Goal: Transaction & Acquisition: Purchase product/service

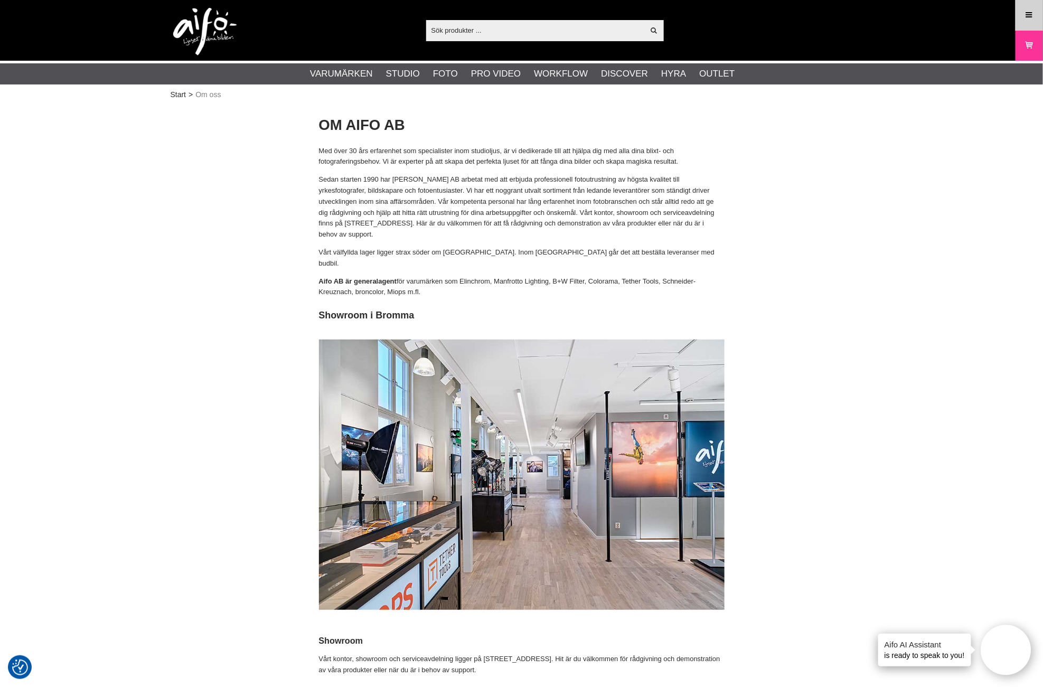
click at [1031, 23] on link "Meny" at bounding box center [1030, 15] width 26 height 25
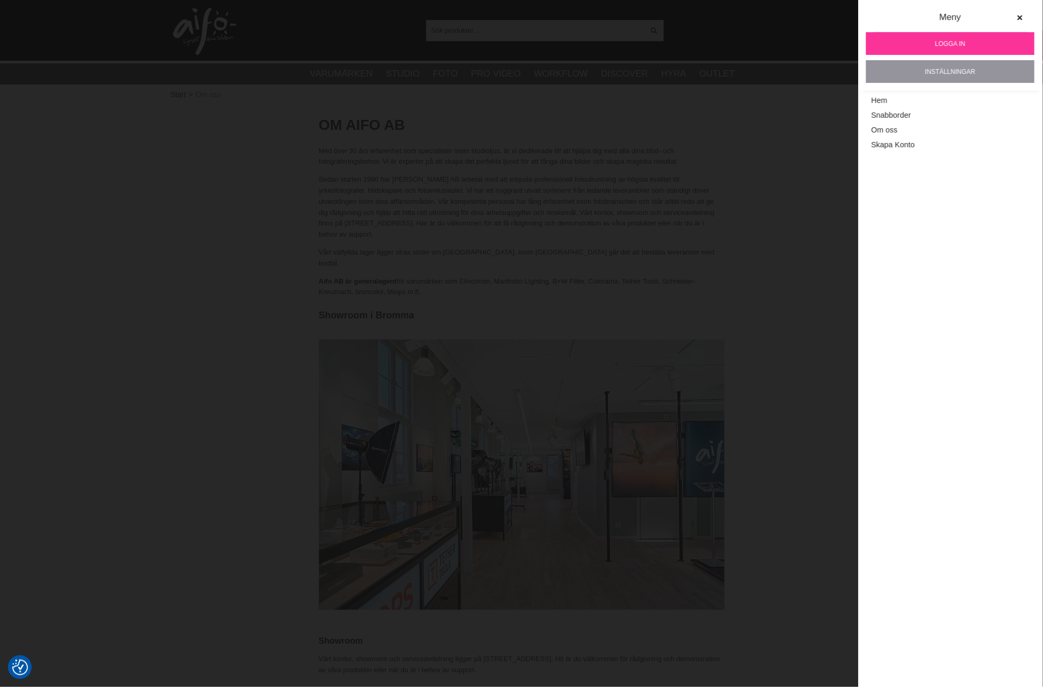
click at [959, 72] on link "Inställningar" at bounding box center [950, 71] width 169 height 23
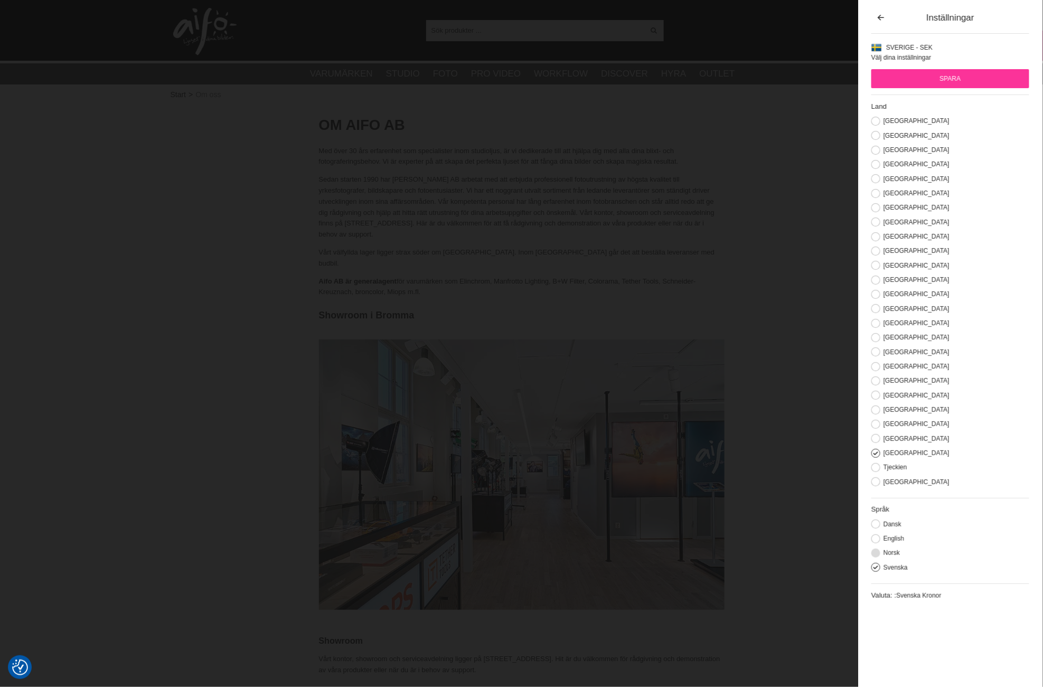
click at [878, 555] on button at bounding box center [876, 553] width 9 height 9
click at [881, 384] on label "[GEOGRAPHIC_DATA]" at bounding box center [915, 380] width 69 height 7
click at [0, 0] on input "[GEOGRAPHIC_DATA]" at bounding box center [0, 0] width 0 height 0
click at [959, 78] on input "Spara" at bounding box center [951, 78] width 158 height 19
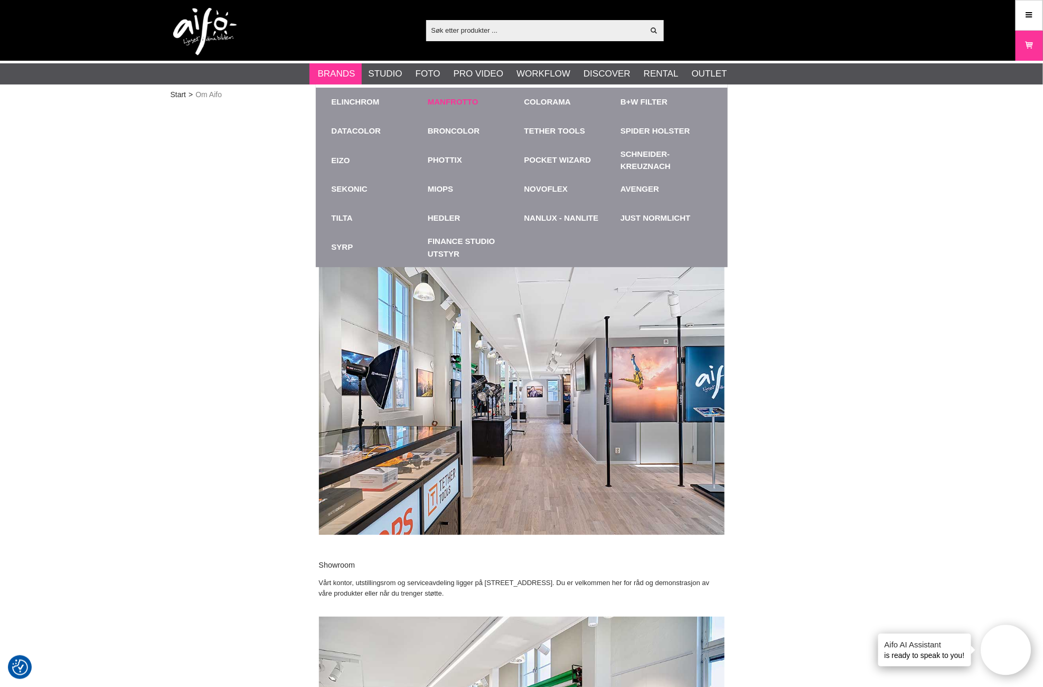
click at [447, 101] on link "Manfrotto" at bounding box center [453, 102] width 51 height 12
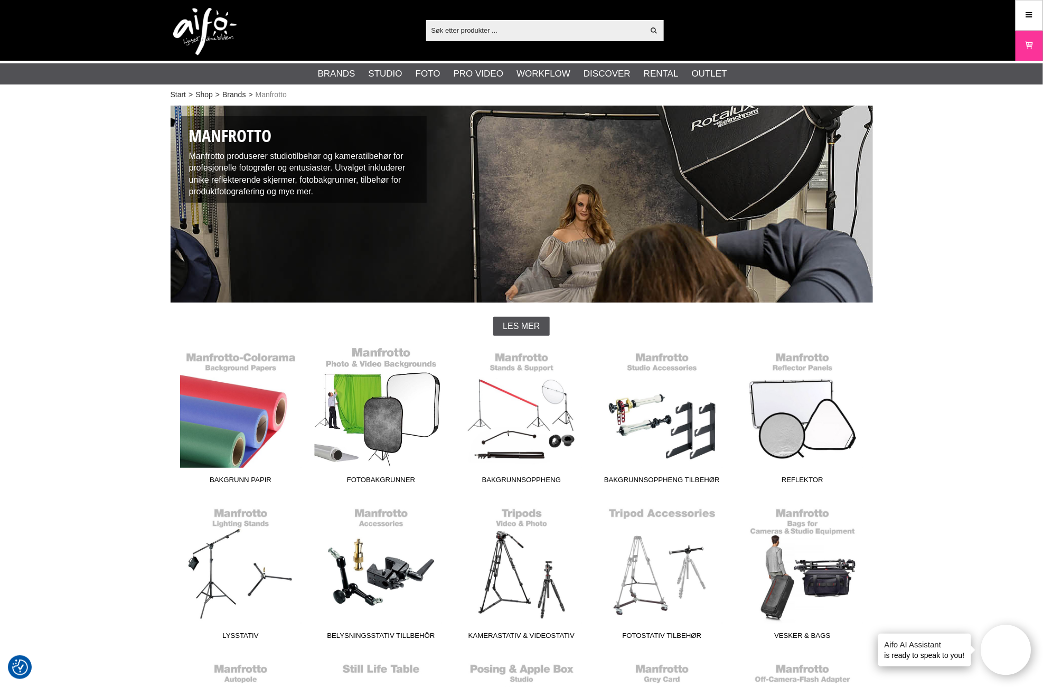
click at [379, 403] on link "Fotobakgrunner" at bounding box center [381, 418] width 141 height 143
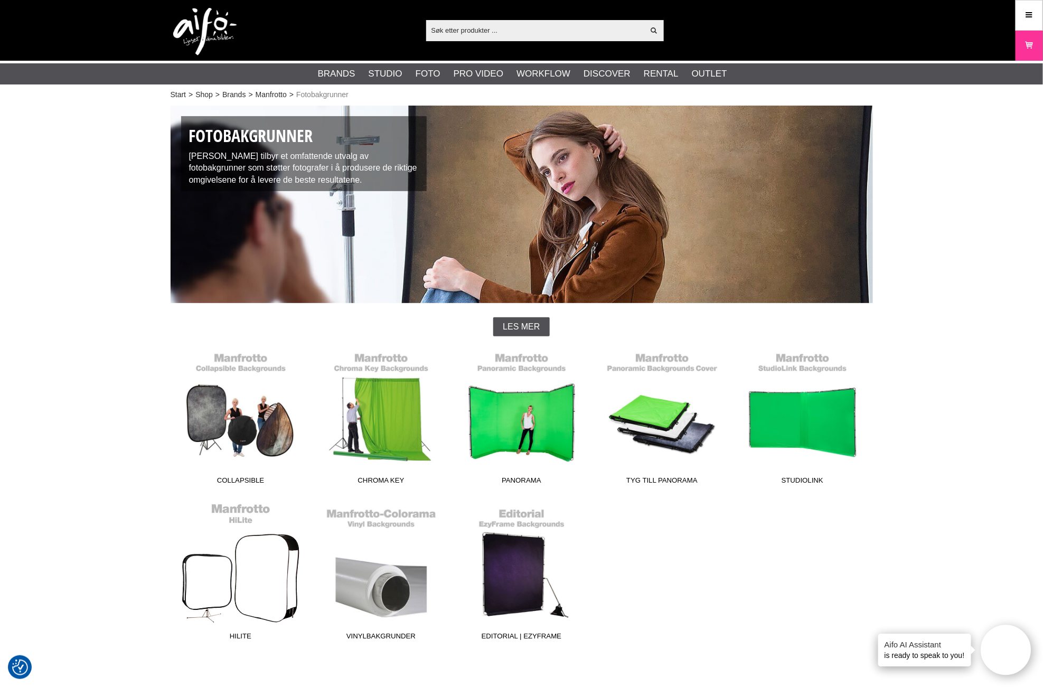
click at [237, 573] on link "HiLite" at bounding box center [241, 574] width 141 height 143
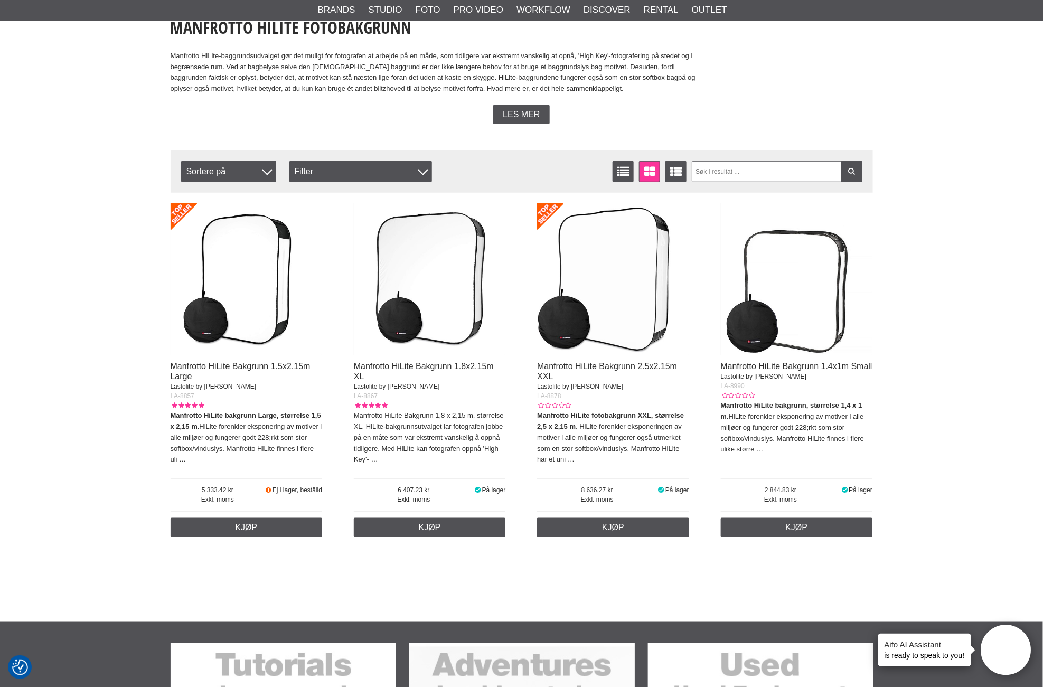
scroll to position [59, 0]
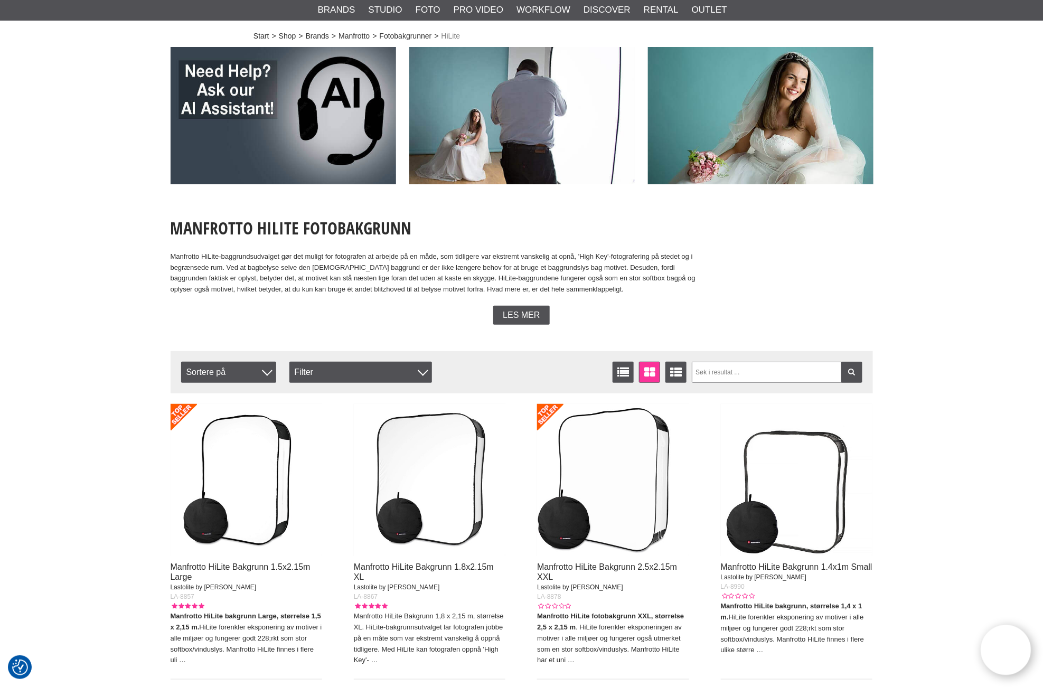
click at [429, 508] on img at bounding box center [430, 480] width 152 height 152
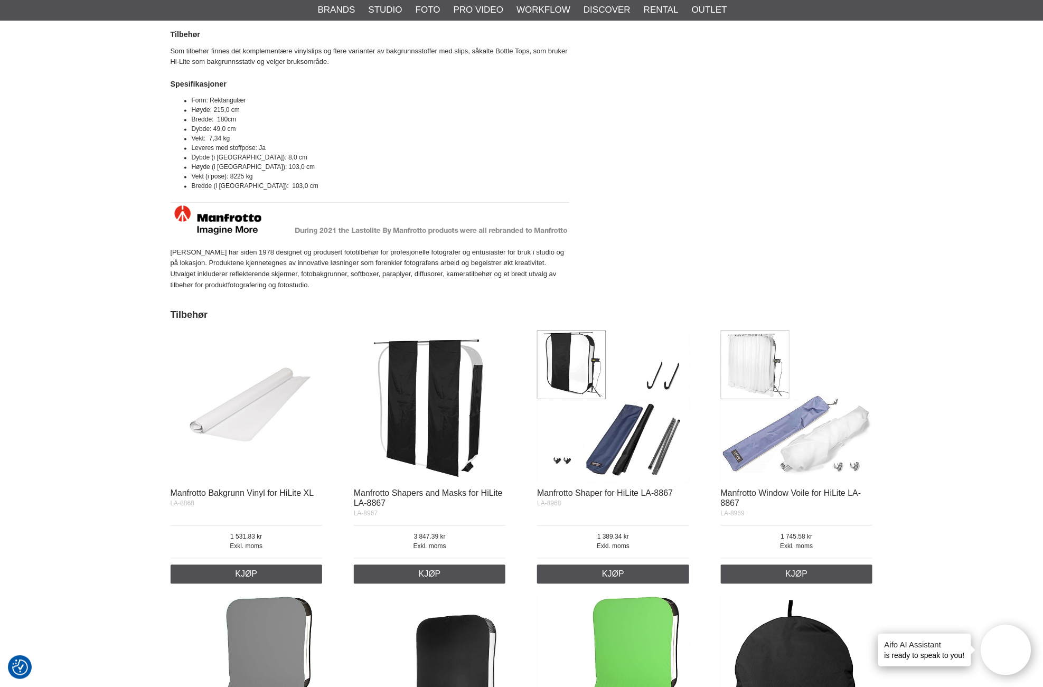
scroll to position [939, 0]
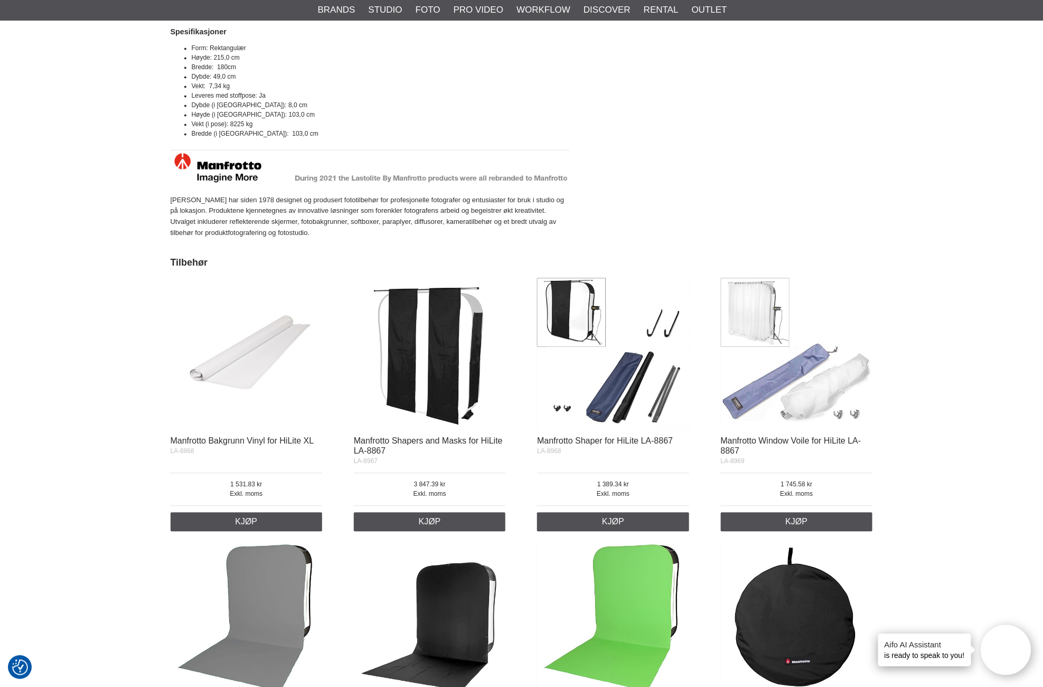
click at [248, 361] on img at bounding box center [247, 354] width 152 height 152
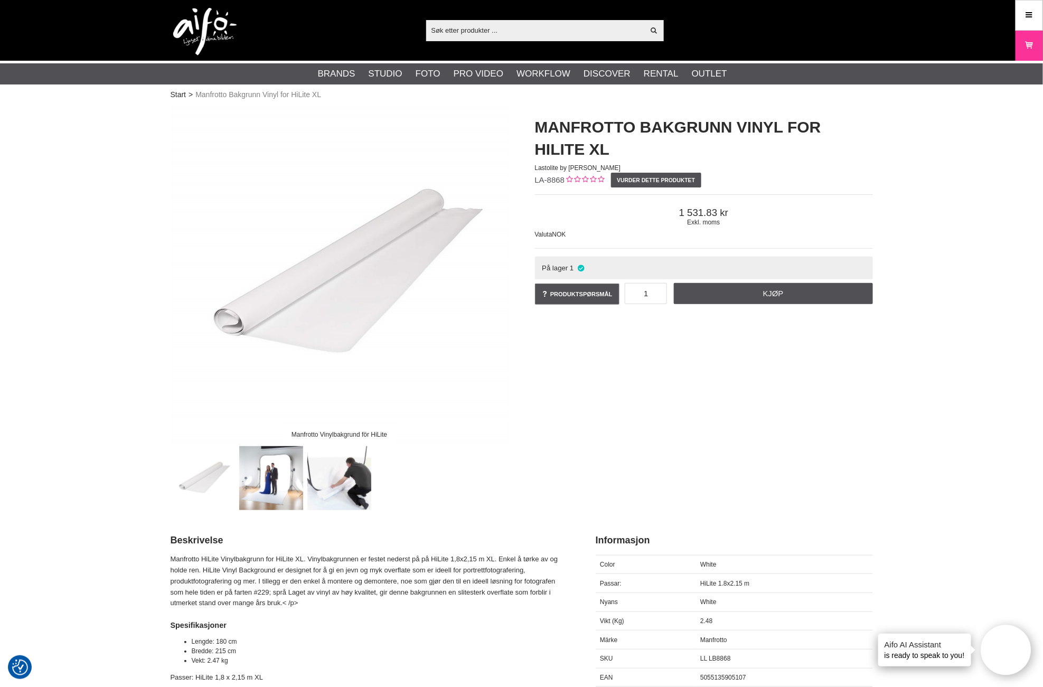
drag, startPoint x: 209, startPoint y: 199, endPoint x: 241, endPoint y: 201, distance: 31.7
click at [209, 199] on img at bounding box center [340, 275] width 338 height 338
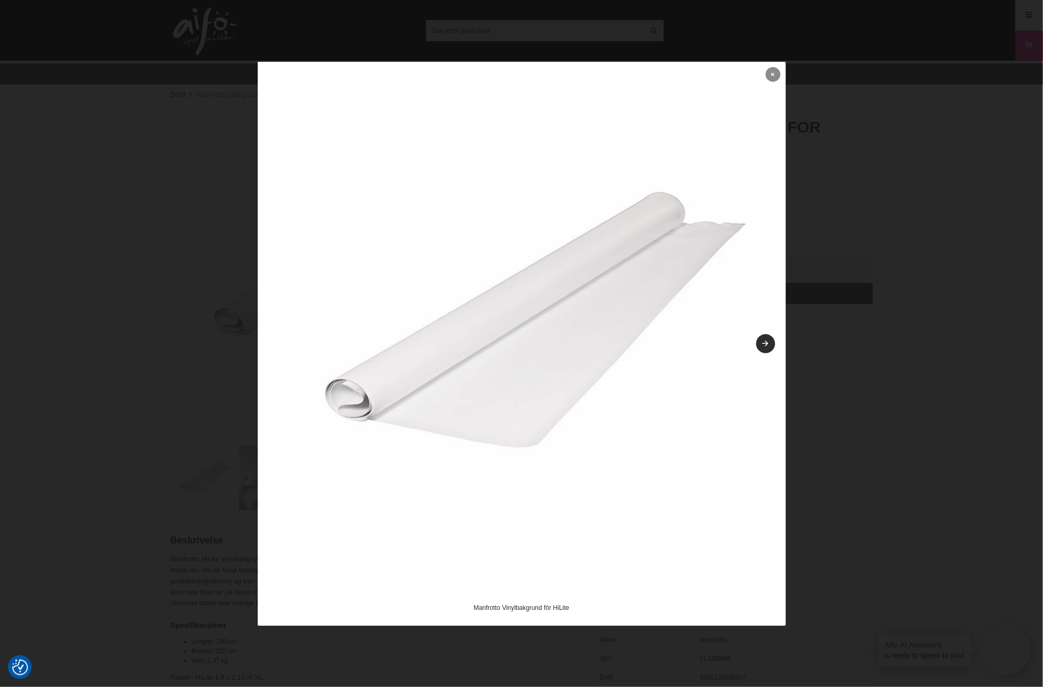
click at [776, 72] on link at bounding box center [773, 74] width 15 height 15
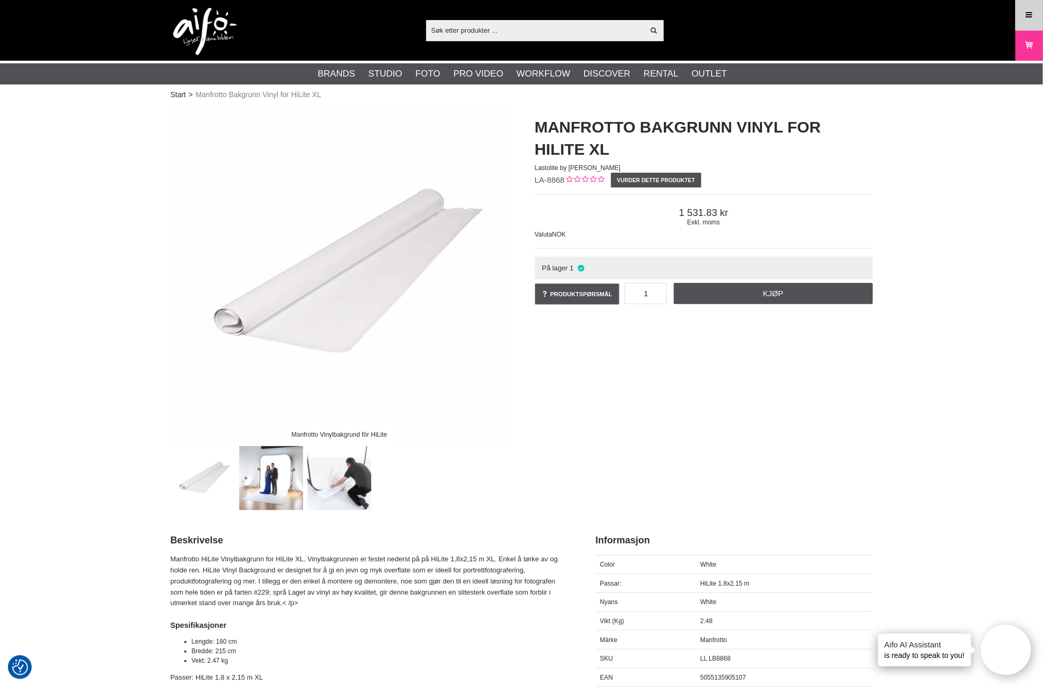
click at [1026, 22] on link "Menu" at bounding box center [1030, 15] width 26 height 25
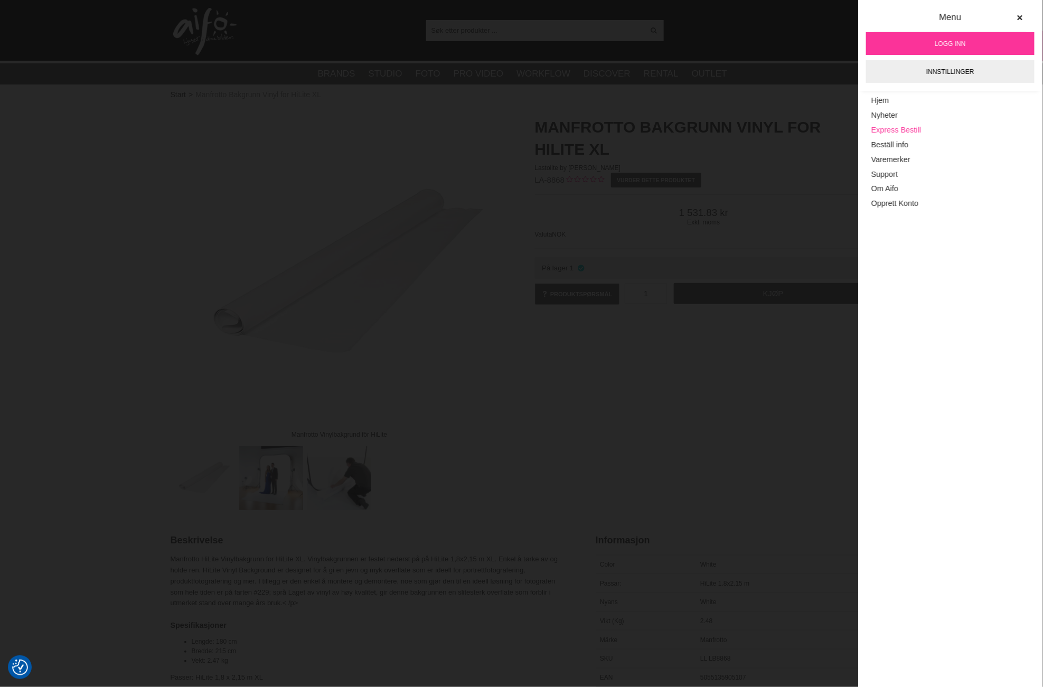
click at [895, 129] on link "Express Bestill" at bounding box center [951, 130] width 158 height 15
